Goal: Check status: Check status

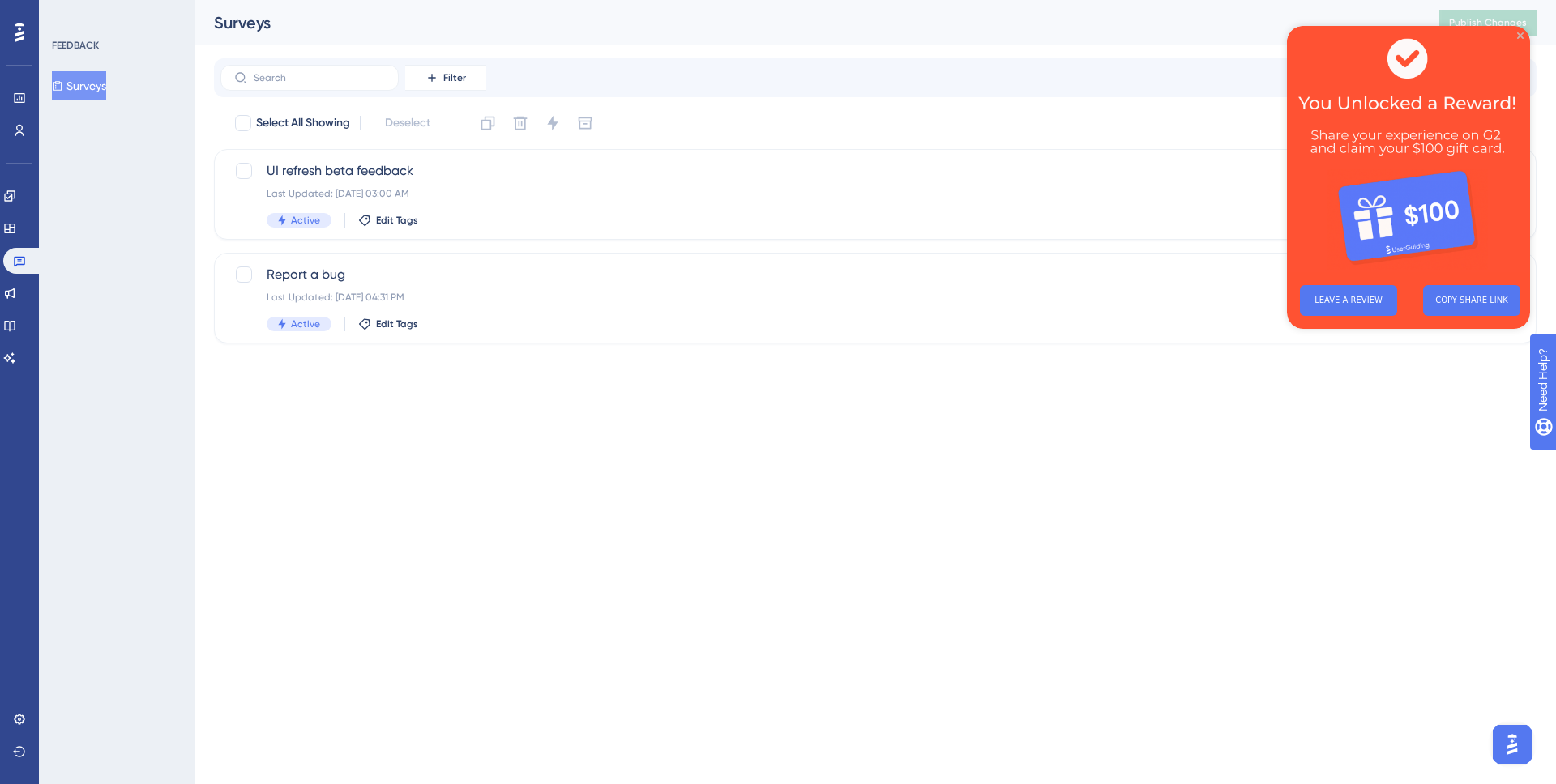
click at [1522, 36] on icon "Close Preview" at bounding box center [1520, 35] width 6 height 6
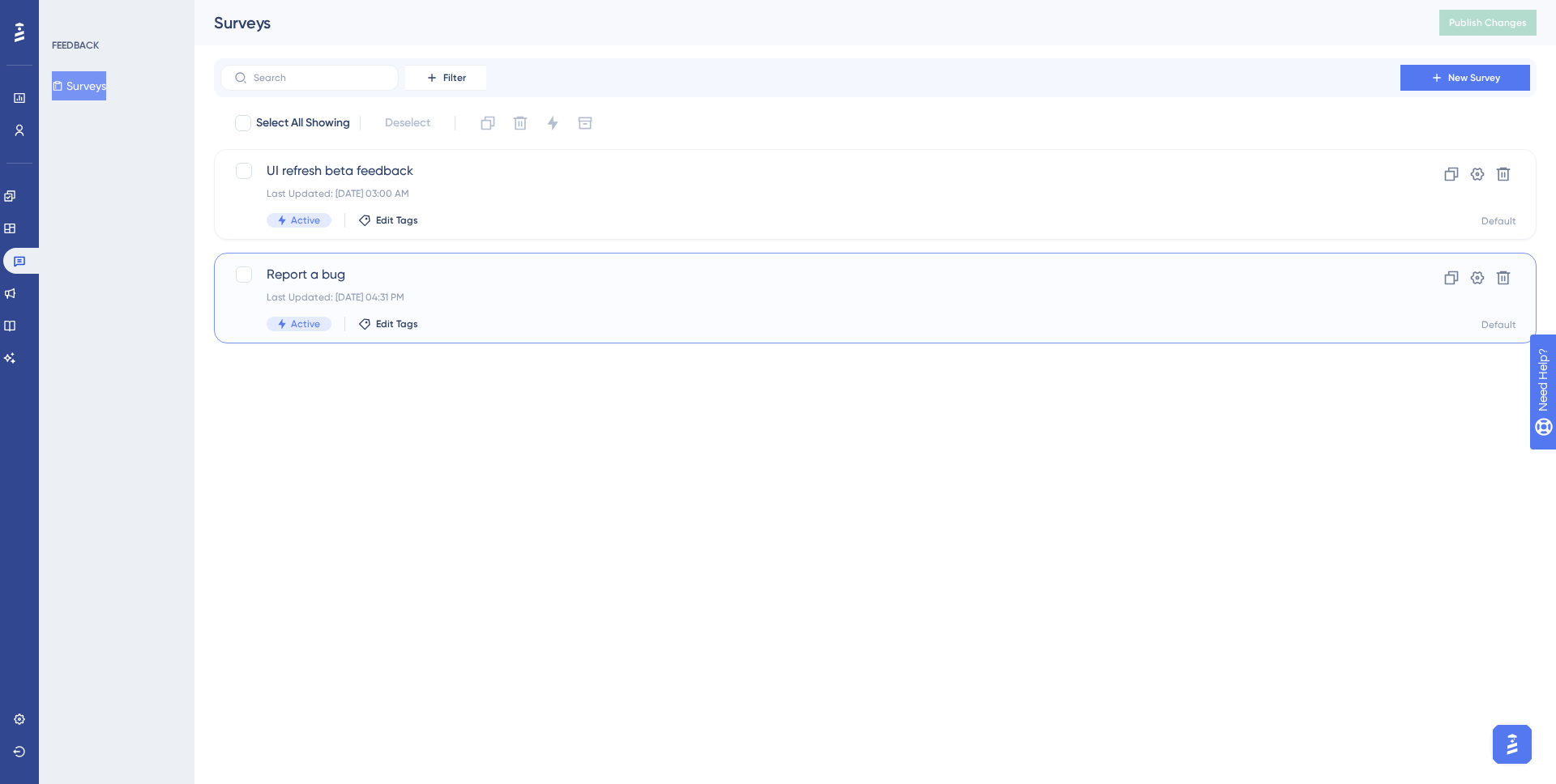
click at [502, 293] on div "Last Updated: [DATE] 04:31 PM" at bounding box center [810, 297] width 1088 height 13
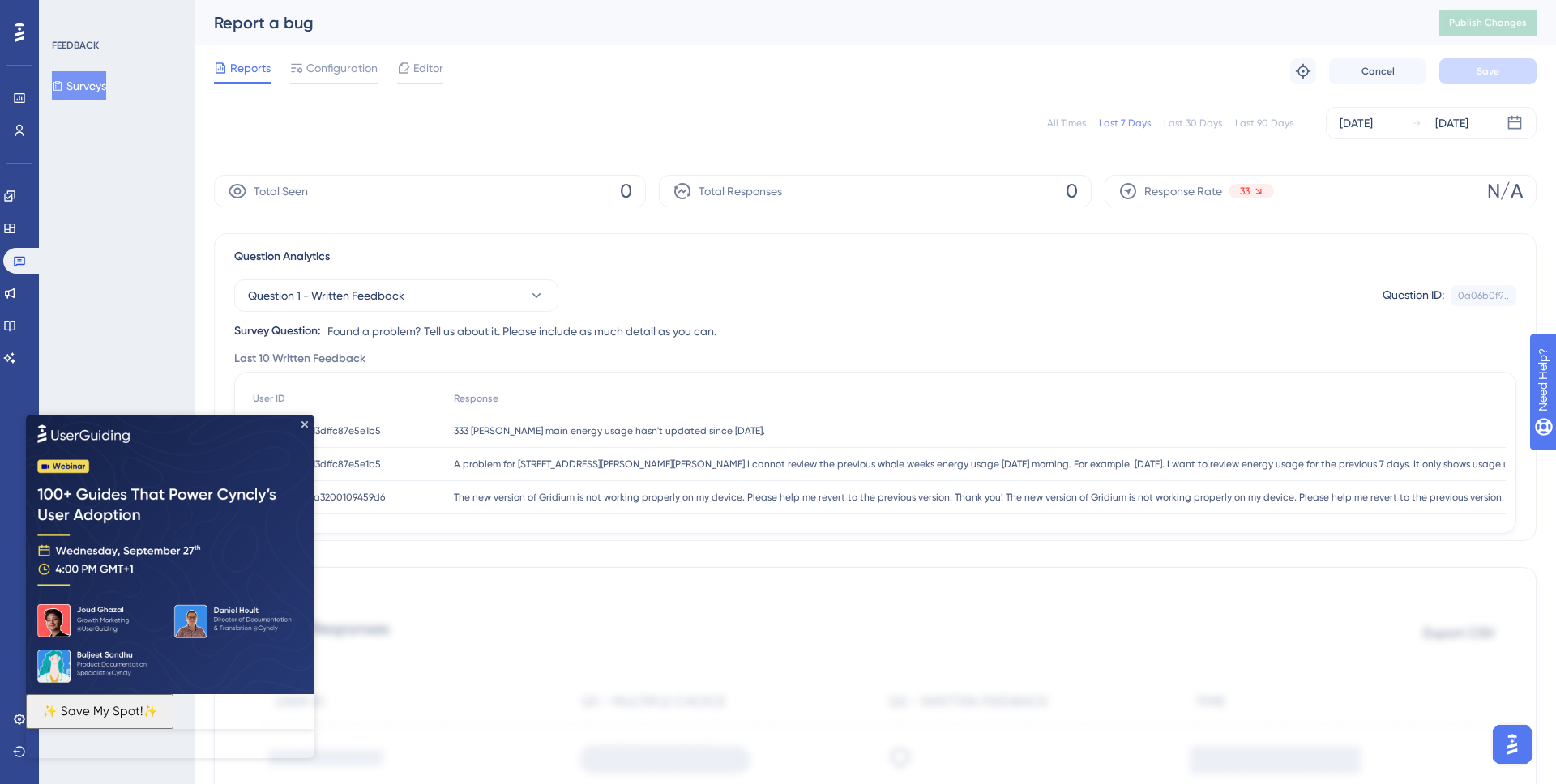
click at [93, 95] on button "Surveys" at bounding box center [78, 86] width 54 height 29
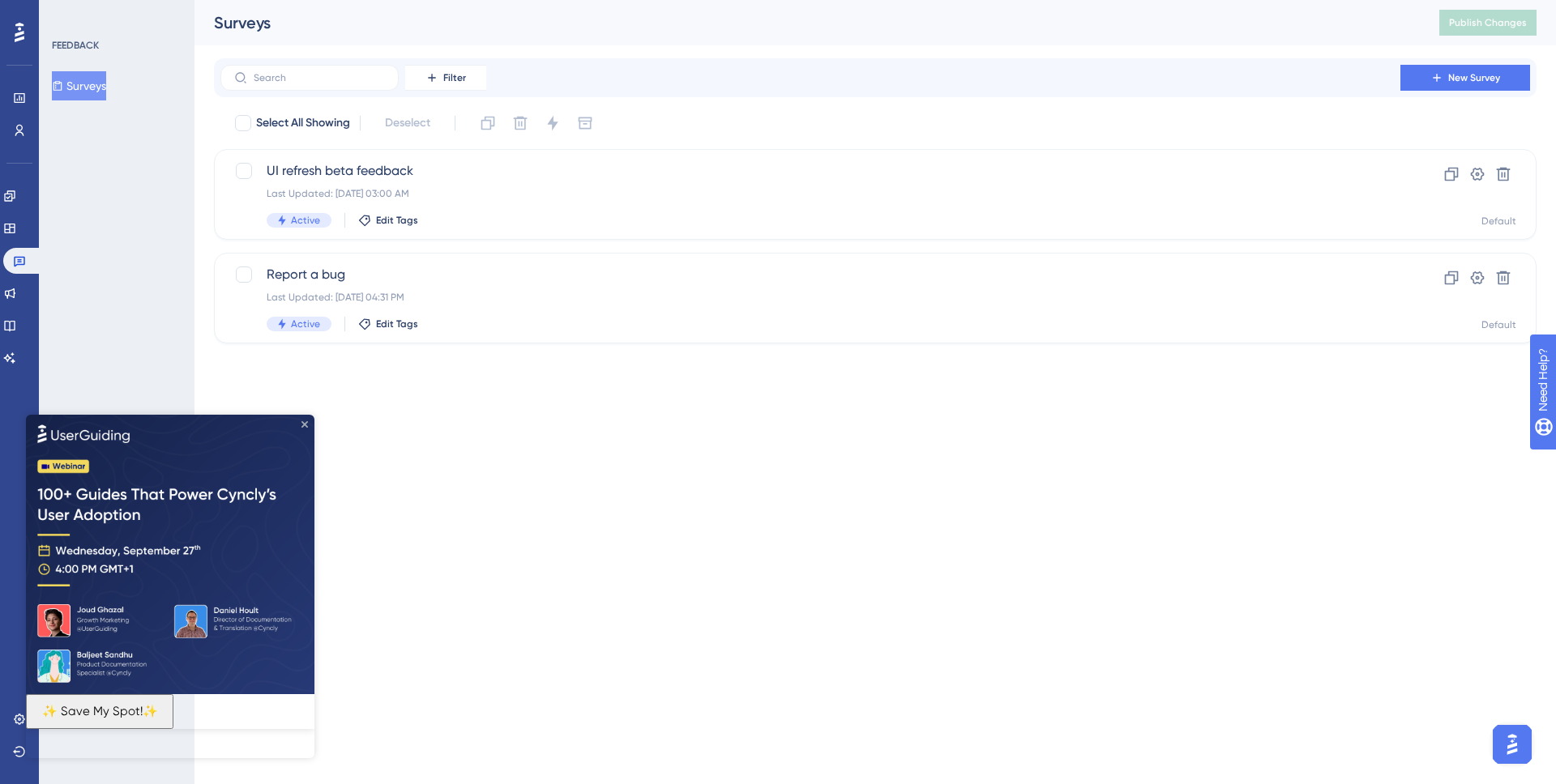
click at [305, 423] on icon "Close Preview" at bounding box center [304, 423] width 6 height 6
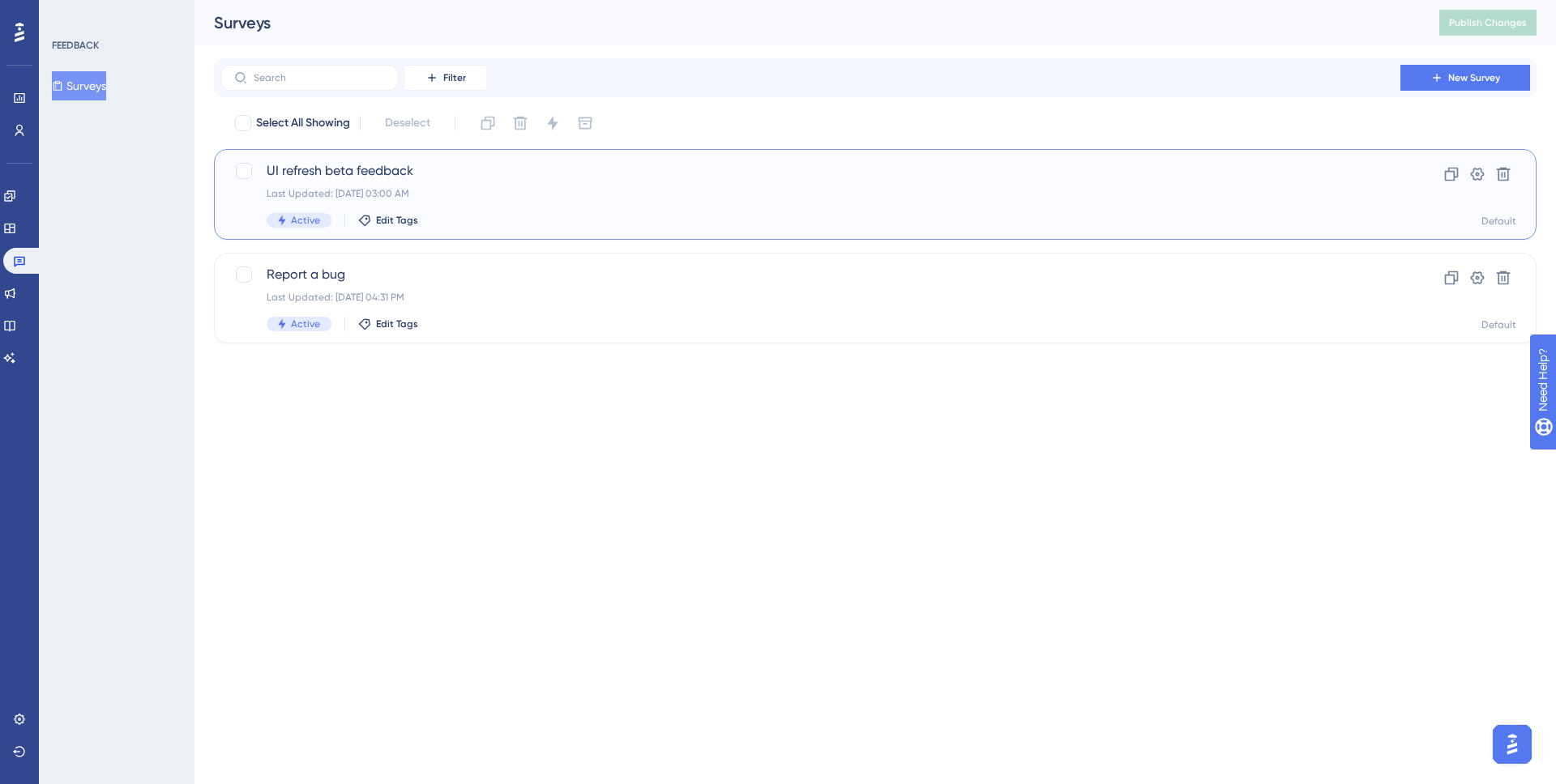
click at [465, 187] on div "Last Updated: [DATE] 03:00 AM" at bounding box center [810, 194] width 1088 height 13
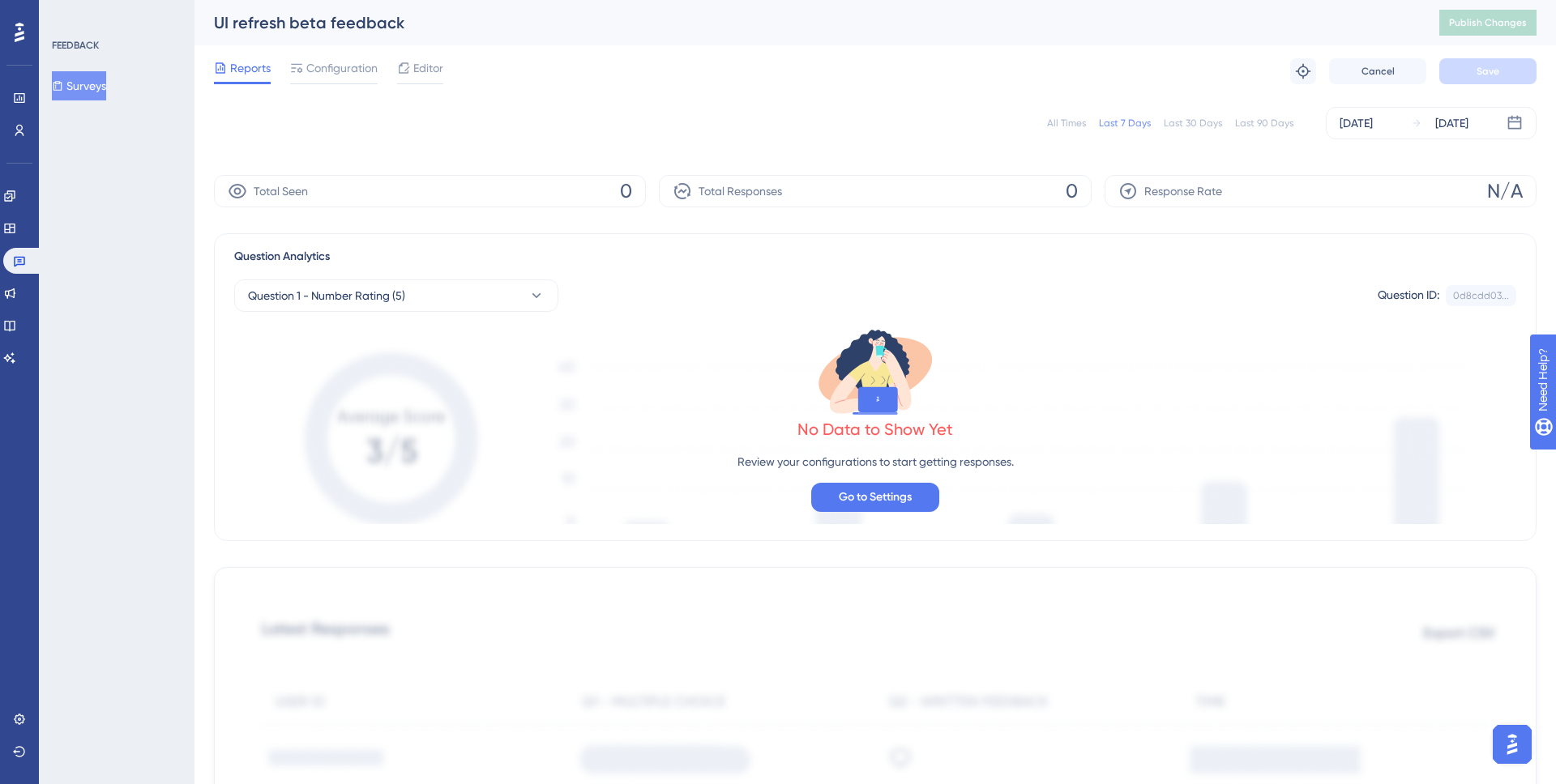
click at [101, 84] on button "Surveys" at bounding box center [78, 86] width 54 height 29
